Goal: Task Accomplishment & Management: Manage account settings

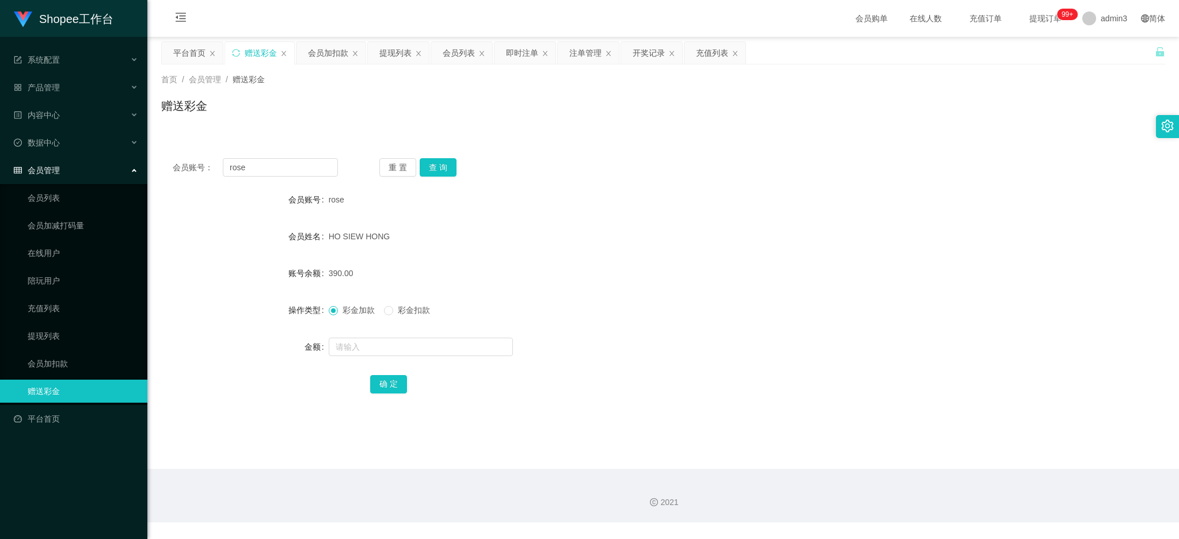
drag, startPoint x: 383, startPoint y: 51, endPoint x: 379, endPoint y: 77, distance: 25.7
click at [384, 52] on div "提现列表" at bounding box center [395, 53] width 32 height 22
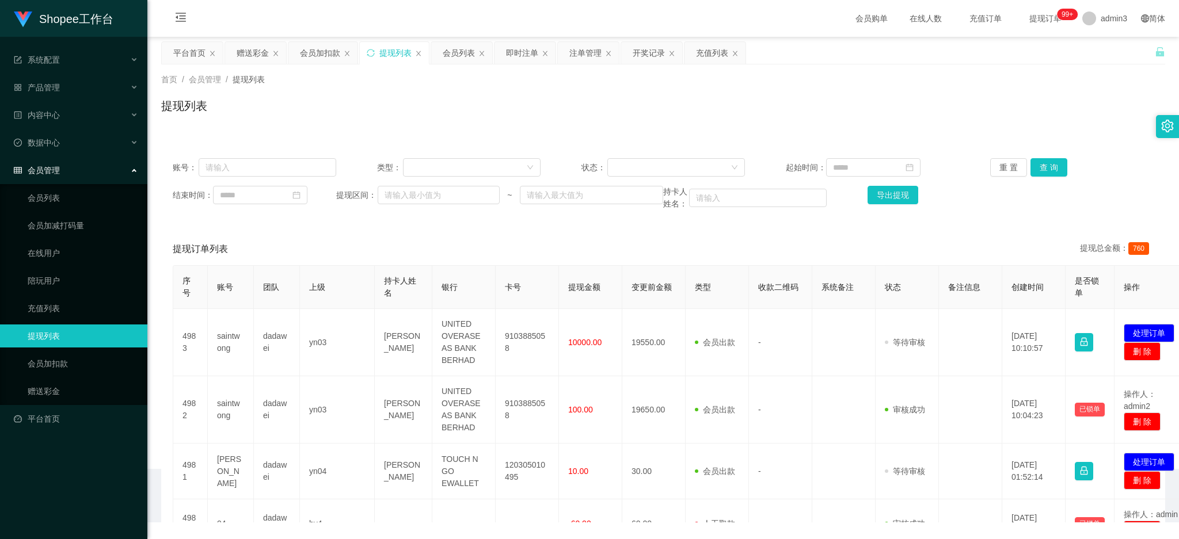
click at [279, 157] on div "账号： 类型： 状态： 起始时间： 重 置 查 询 结束时间： 提现区间： ~ 持卡人姓名： 导出提现" at bounding box center [663, 184] width 1004 height 75
click at [279, 164] on input "text" at bounding box center [268, 167] width 138 height 18
paste input "mctan95"
type input "mctan95"
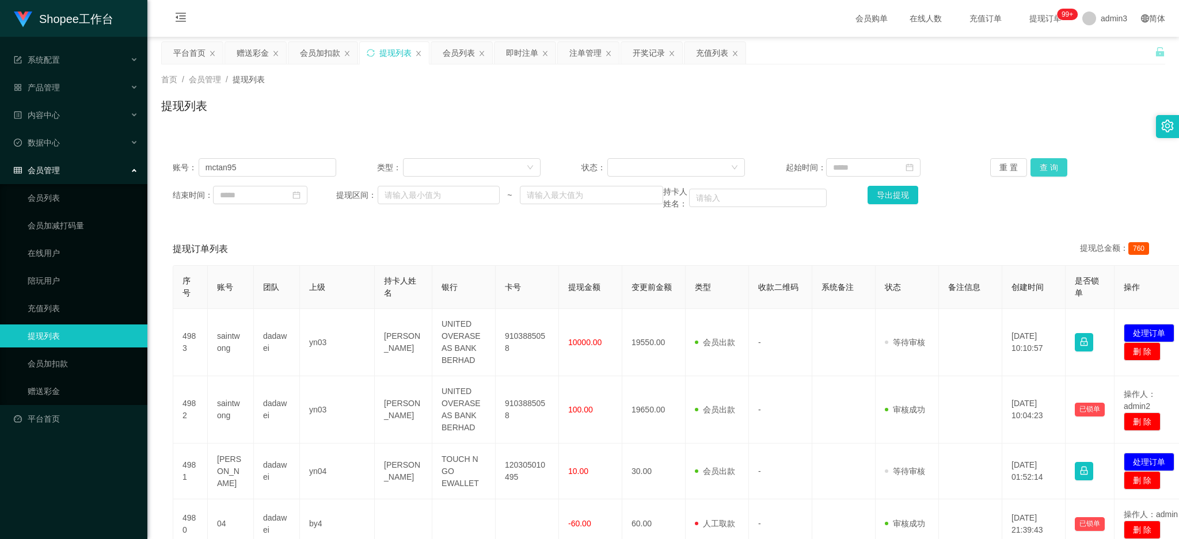
click at [1043, 161] on button "查 询" at bounding box center [1048, 167] width 37 height 18
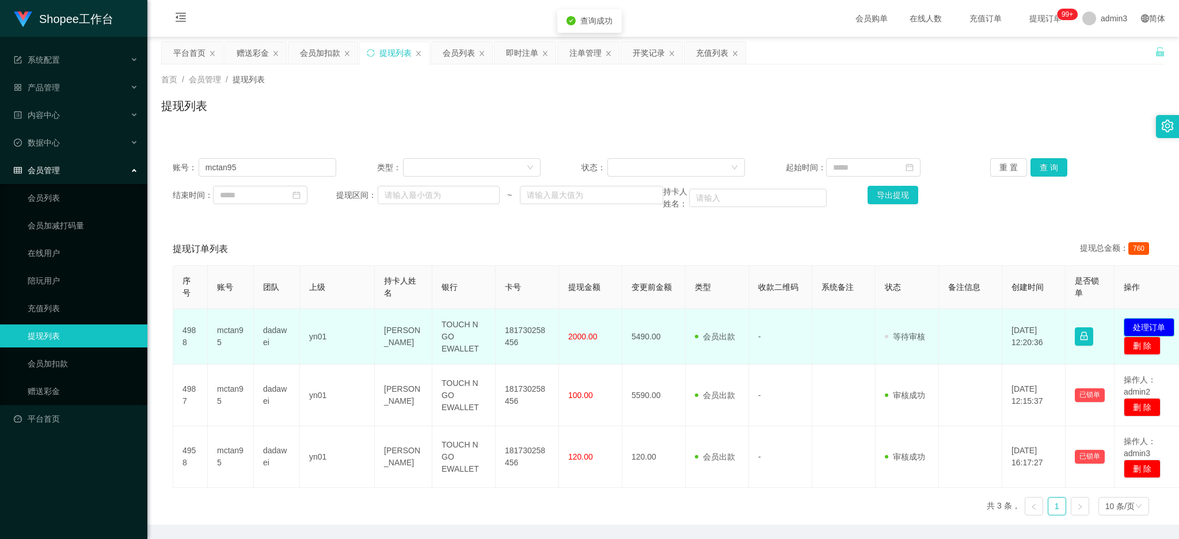
click at [1152, 329] on button "处理订单" at bounding box center [1148, 327] width 51 height 18
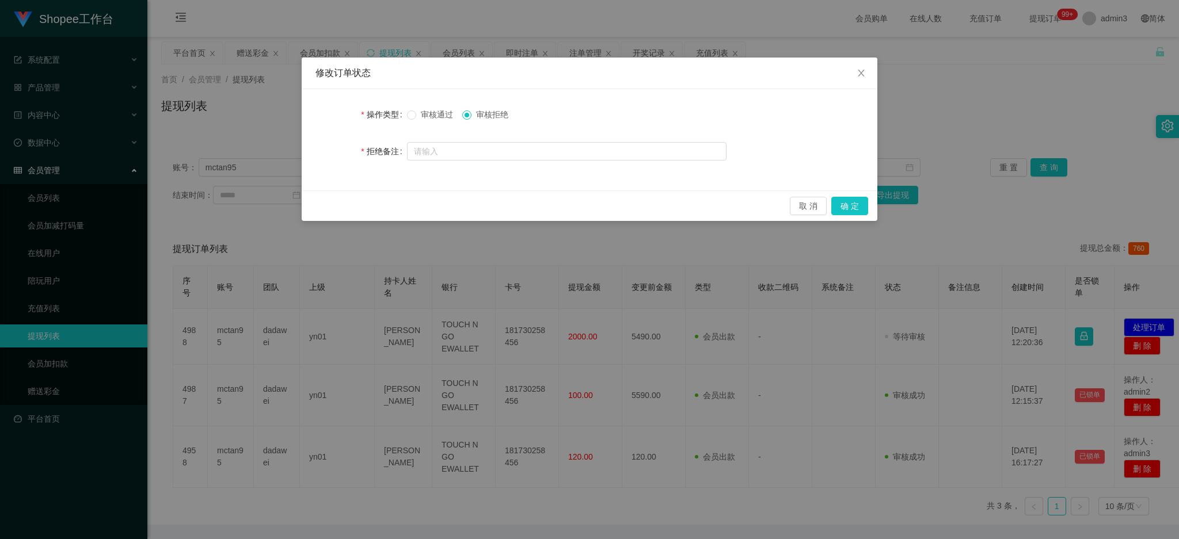
click at [852, 219] on div "取 消 确 定" at bounding box center [590, 205] width 576 height 31
click at [852, 210] on button "确 定" at bounding box center [849, 206] width 37 height 18
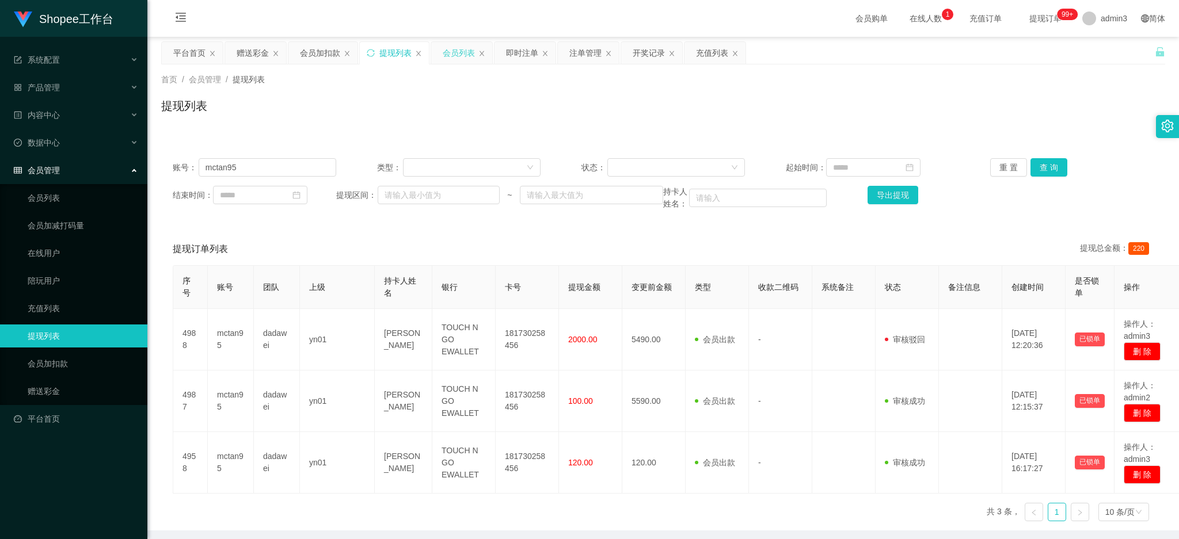
click at [458, 52] on div "会员列表" at bounding box center [459, 53] width 32 height 22
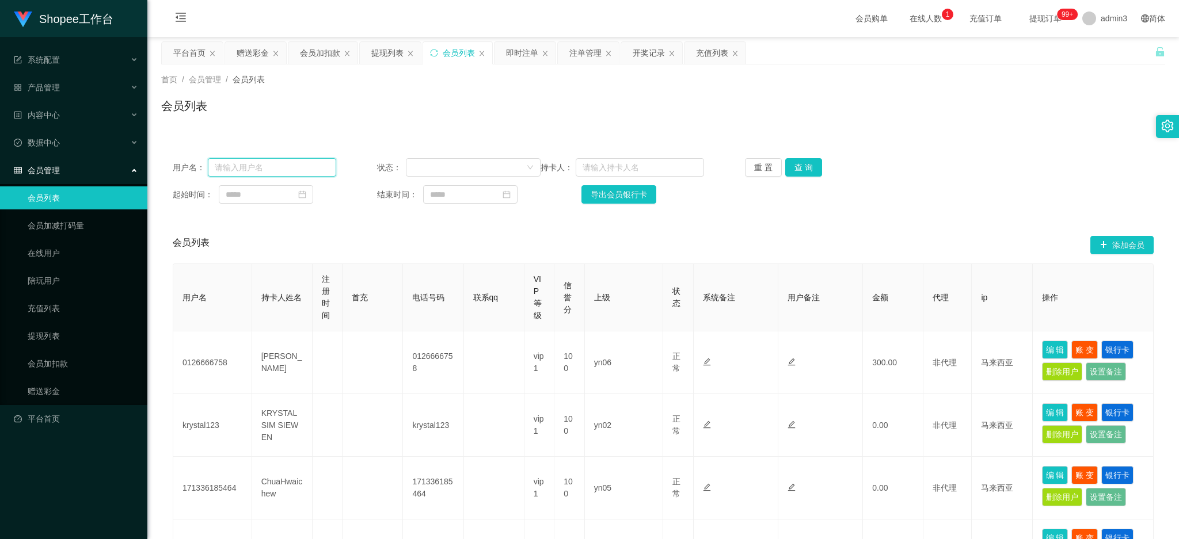
click at [288, 166] on input "text" at bounding box center [272, 167] width 128 height 18
paste input "mctan95"
type input "mctan95"
click at [785, 165] on button "查 询" at bounding box center [803, 167] width 37 height 18
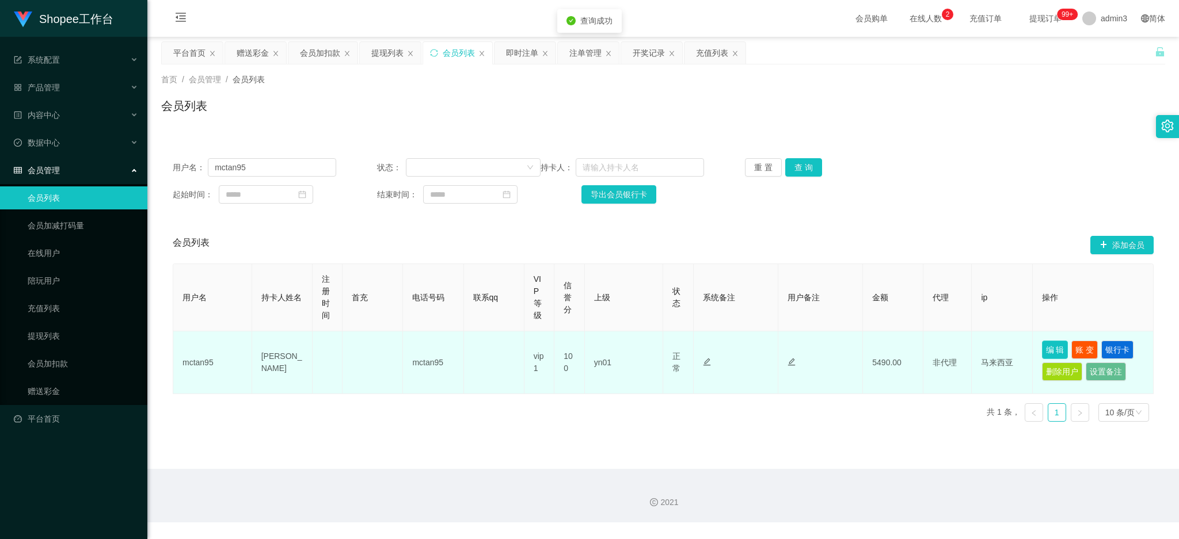
click at [1046, 348] on button "编 辑" at bounding box center [1055, 350] width 26 height 18
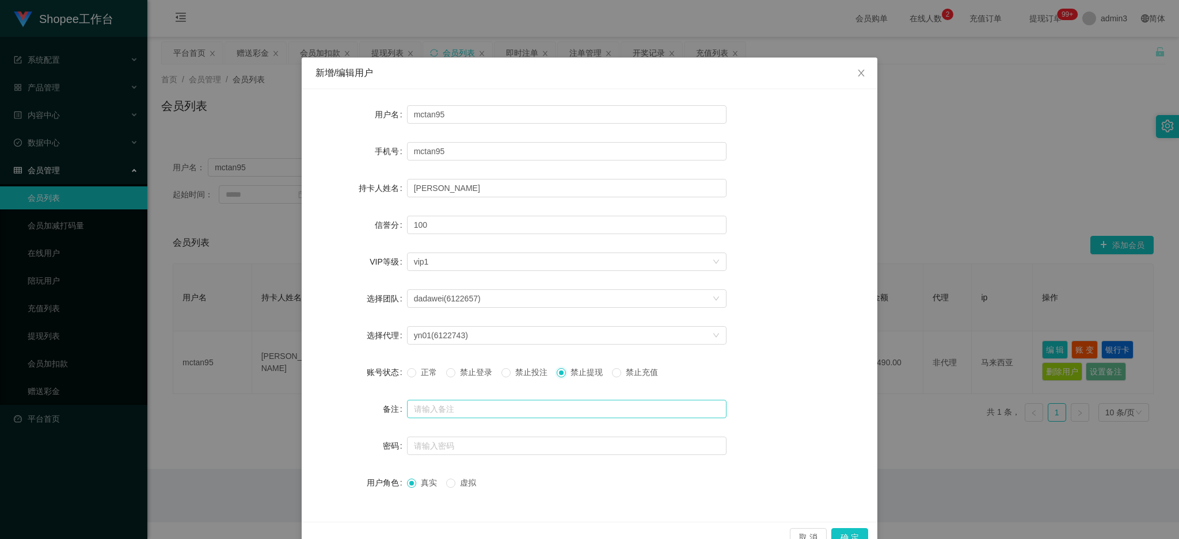
scroll to position [26, 0]
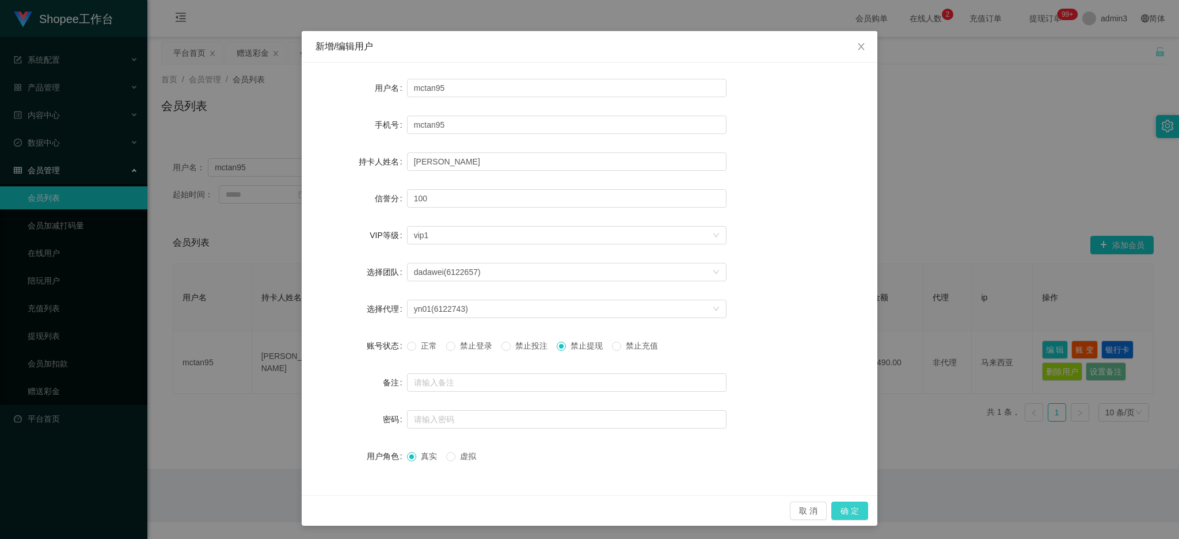
click at [841, 513] on button "确 定" at bounding box center [849, 511] width 37 height 18
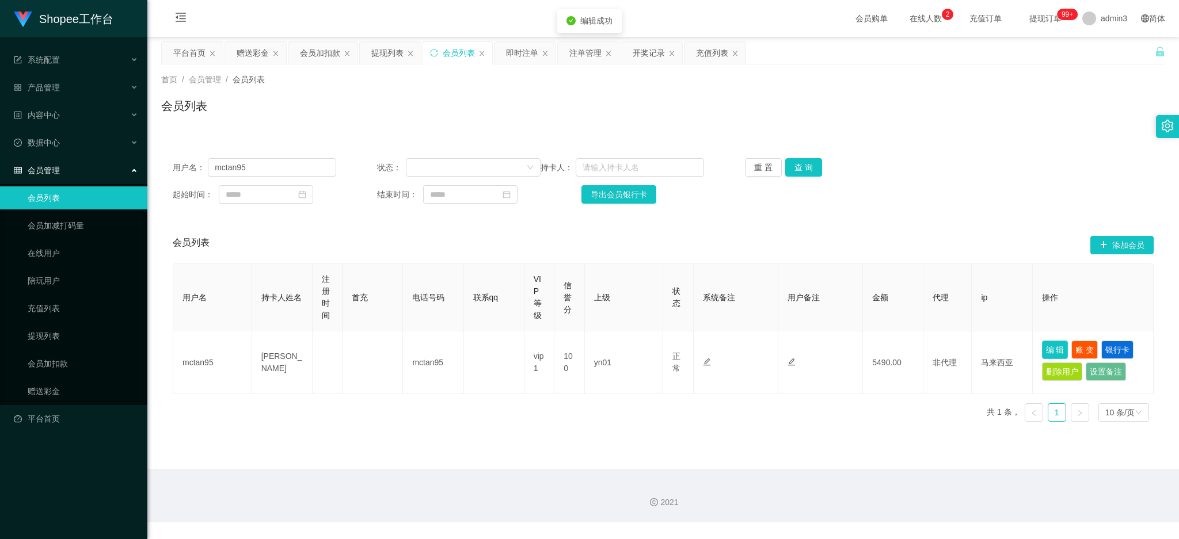
scroll to position [0, 0]
click at [484, 417] on div "用户名 持卡人姓名 注册时间 首充 电话号码 联系qq VIP等级 信誉分 上级 状态 系统备注 用户备注 金额 代理 ip 操作 mctan95 Tan C…" at bounding box center [663, 350] width 981 height 172
drag, startPoint x: 382, startPoint y: 59, endPoint x: 394, endPoint y: 70, distance: 16.3
click at [383, 59] on div "提现列表" at bounding box center [387, 53] width 32 height 22
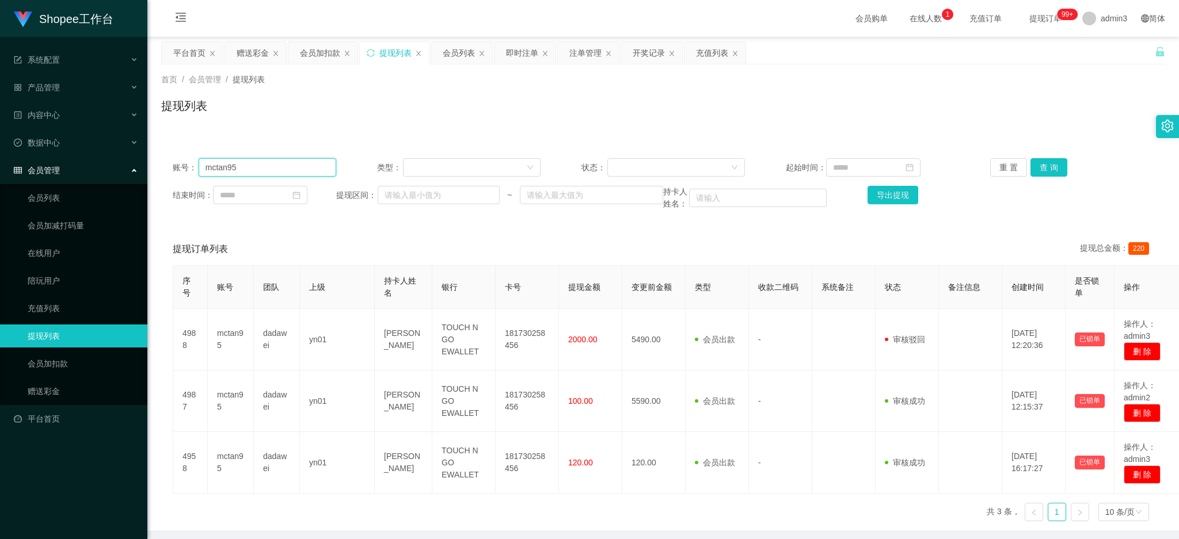
click at [245, 163] on input "mctan95" at bounding box center [268, 167] width 138 height 18
click at [1055, 170] on button "查 询" at bounding box center [1048, 167] width 37 height 18
